Goal: Find specific page/section: Find specific page/section

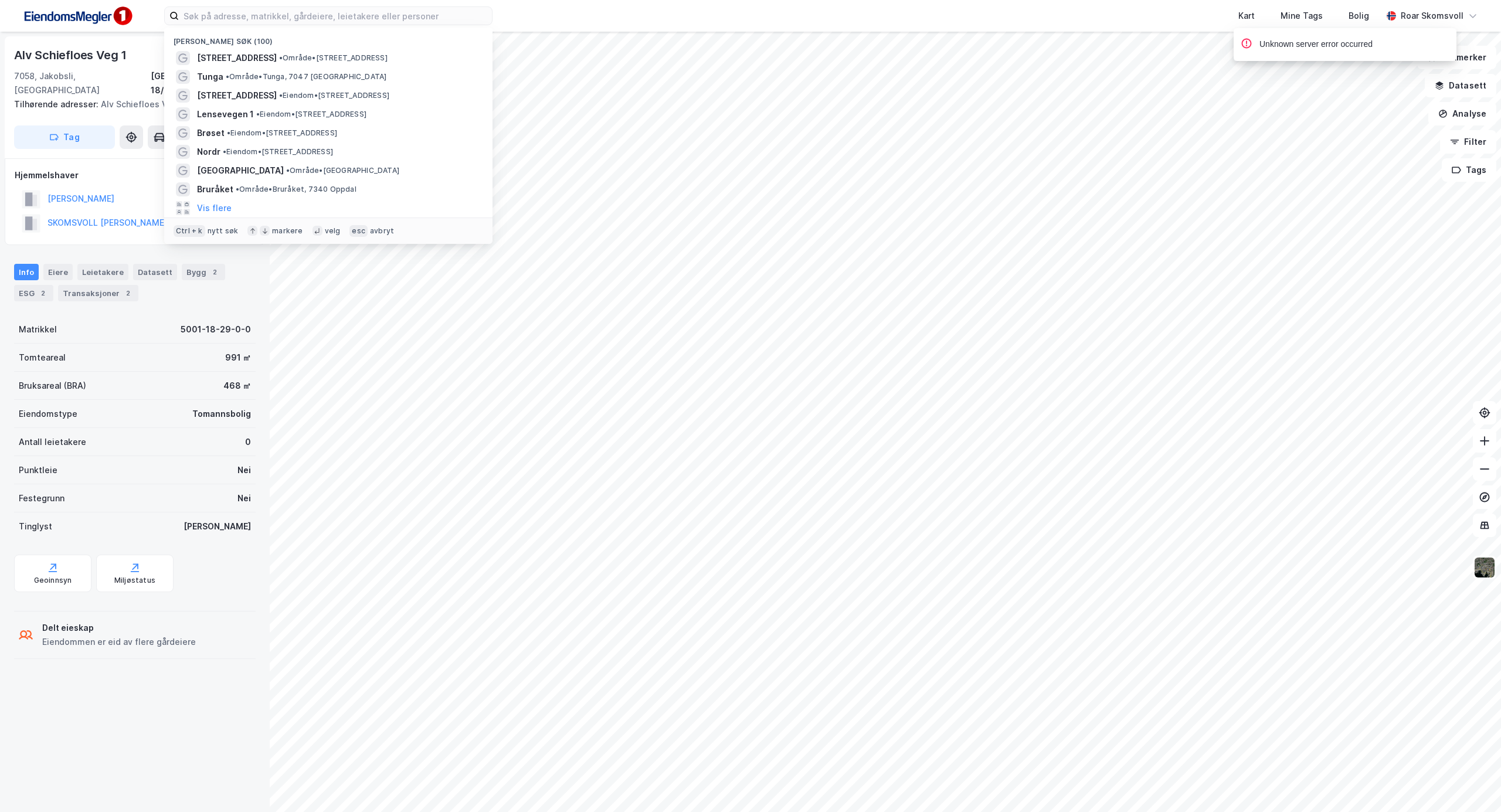
click at [225, 17] on input at bounding box center [335, 15] width 313 height 17
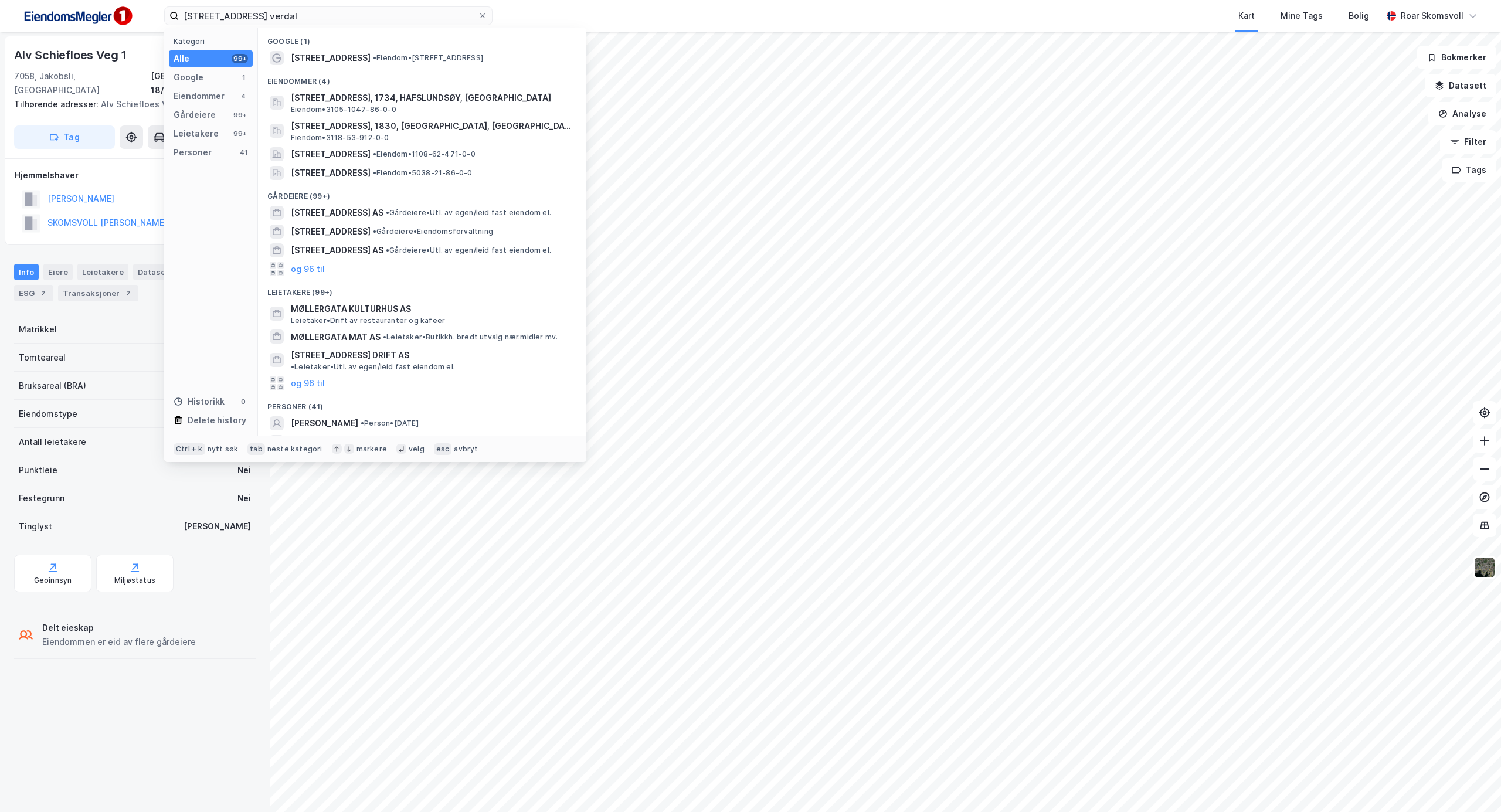
type input "[STREET_ADDRESS] verdal"
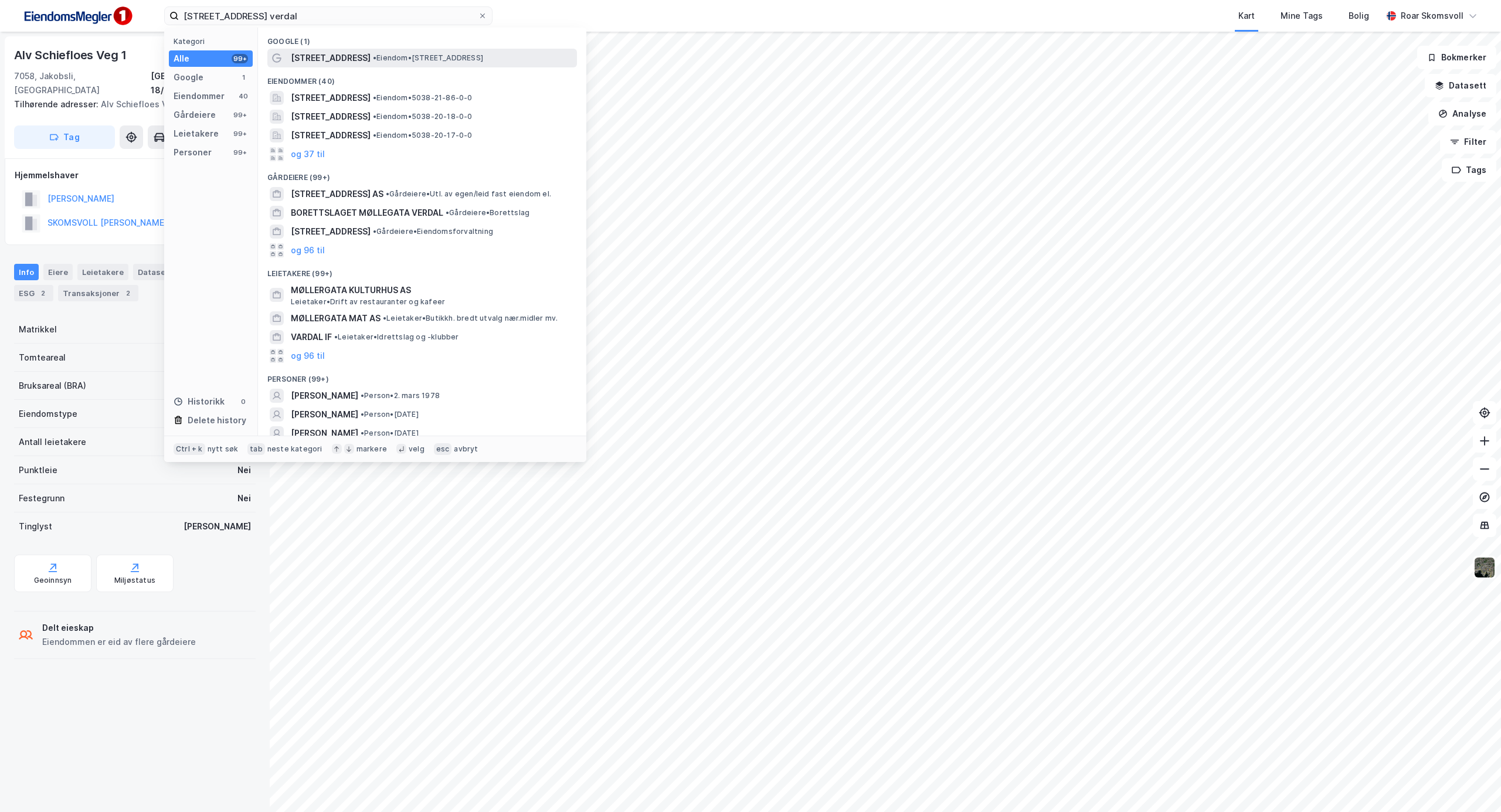
click at [333, 55] on span "[STREET_ADDRESS]" at bounding box center [330, 58] width 79 height 14
